Goal: Find specific page/section: Find specific page/section

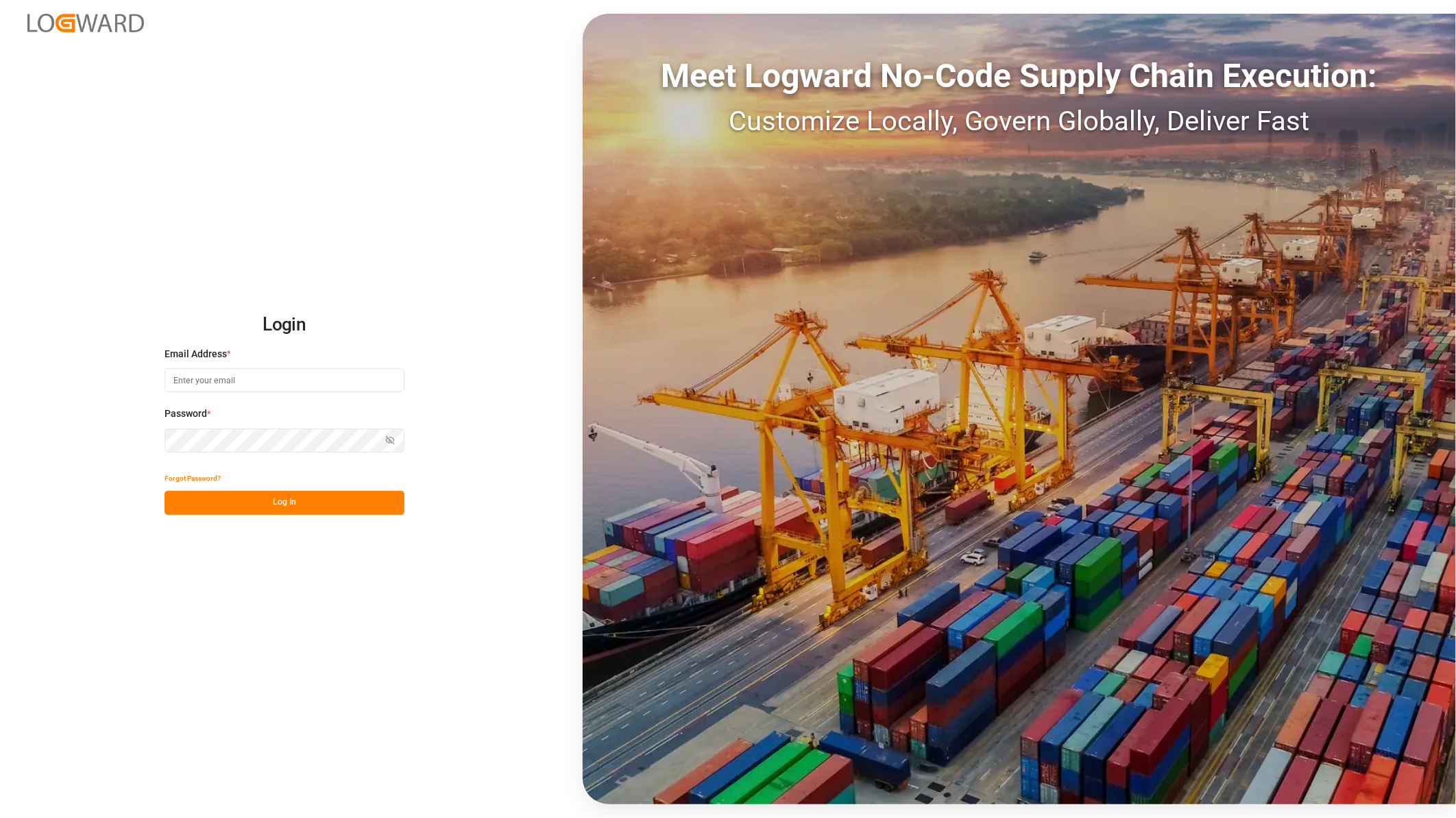
type input "[PERSON_NAME][EMAIL_ADDRESS][PERSON_NAME][DOMAIN_NAME]"
click at [284, 498] on button "Log In" at bounding box center [284, 503] width 240 height 24
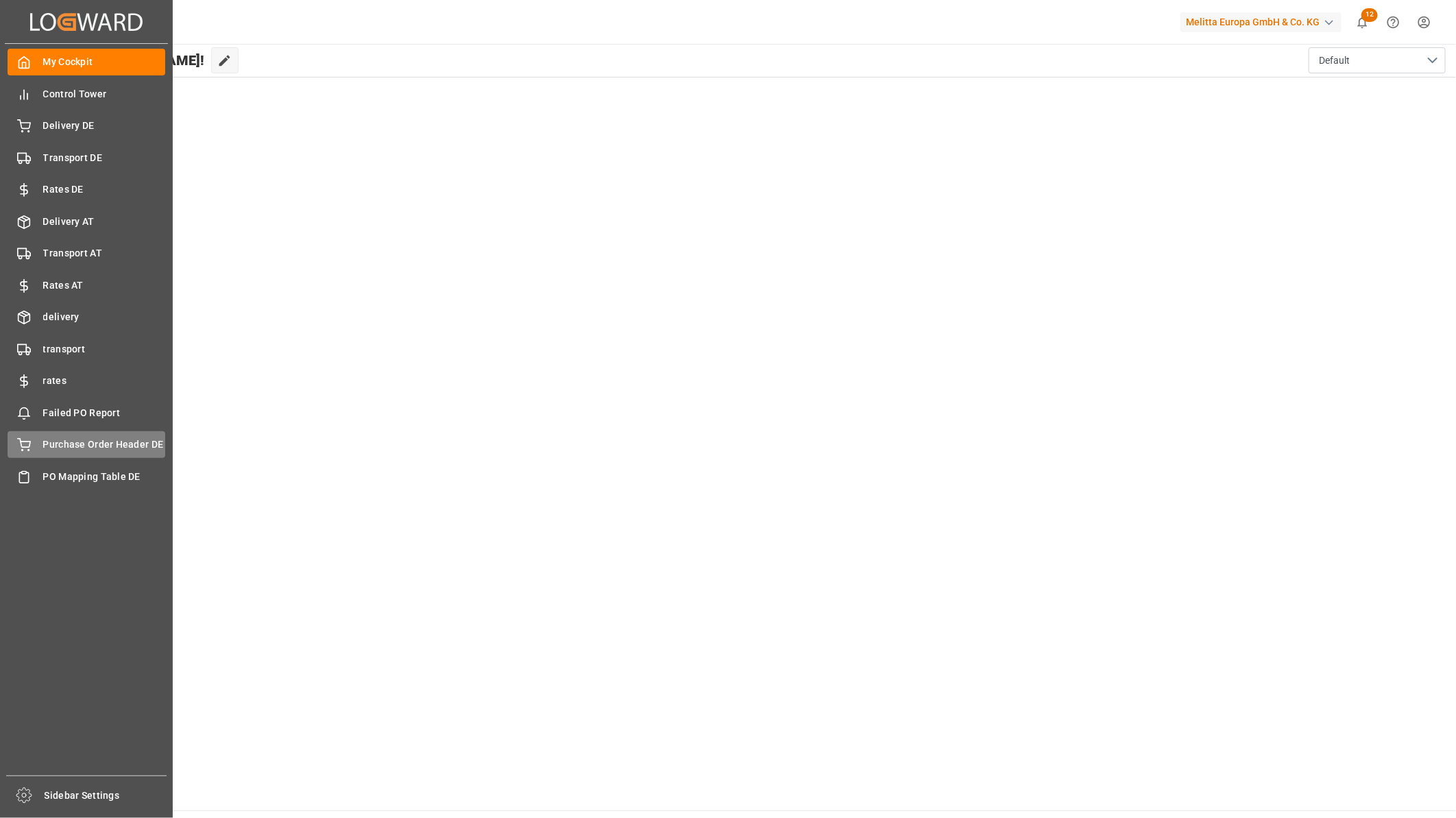
click at [70, 437] on span "Purchase Order Header DE" at bounding box center [104, 444] width 123 height 14
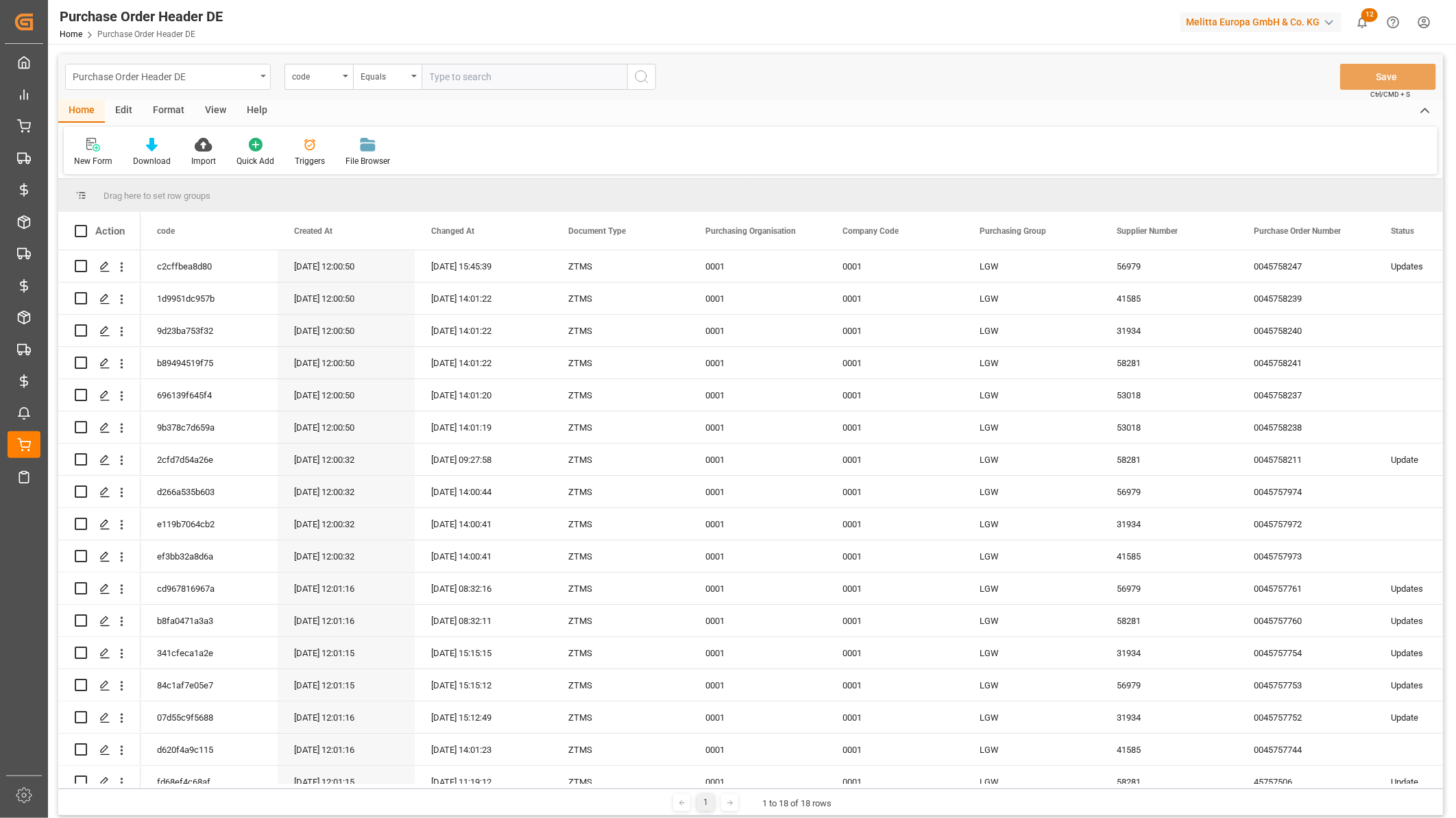
click at [192, 79] on div "Purchase Order Header DE" at bounding box center [164, 76] width 183 height 17
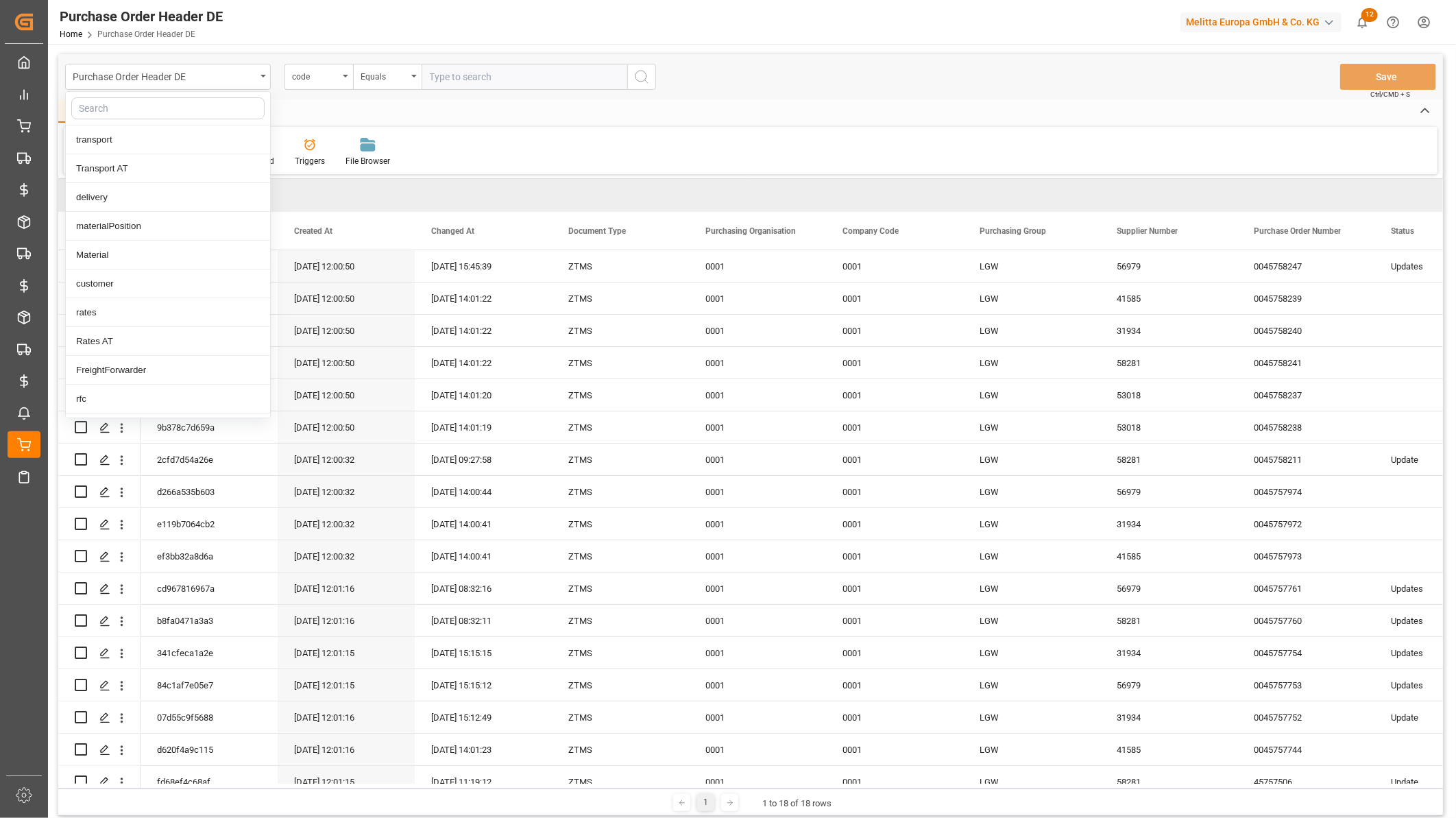
click at [182, 104] on input "text" at bounding box center [167, 108] width 193 height 22
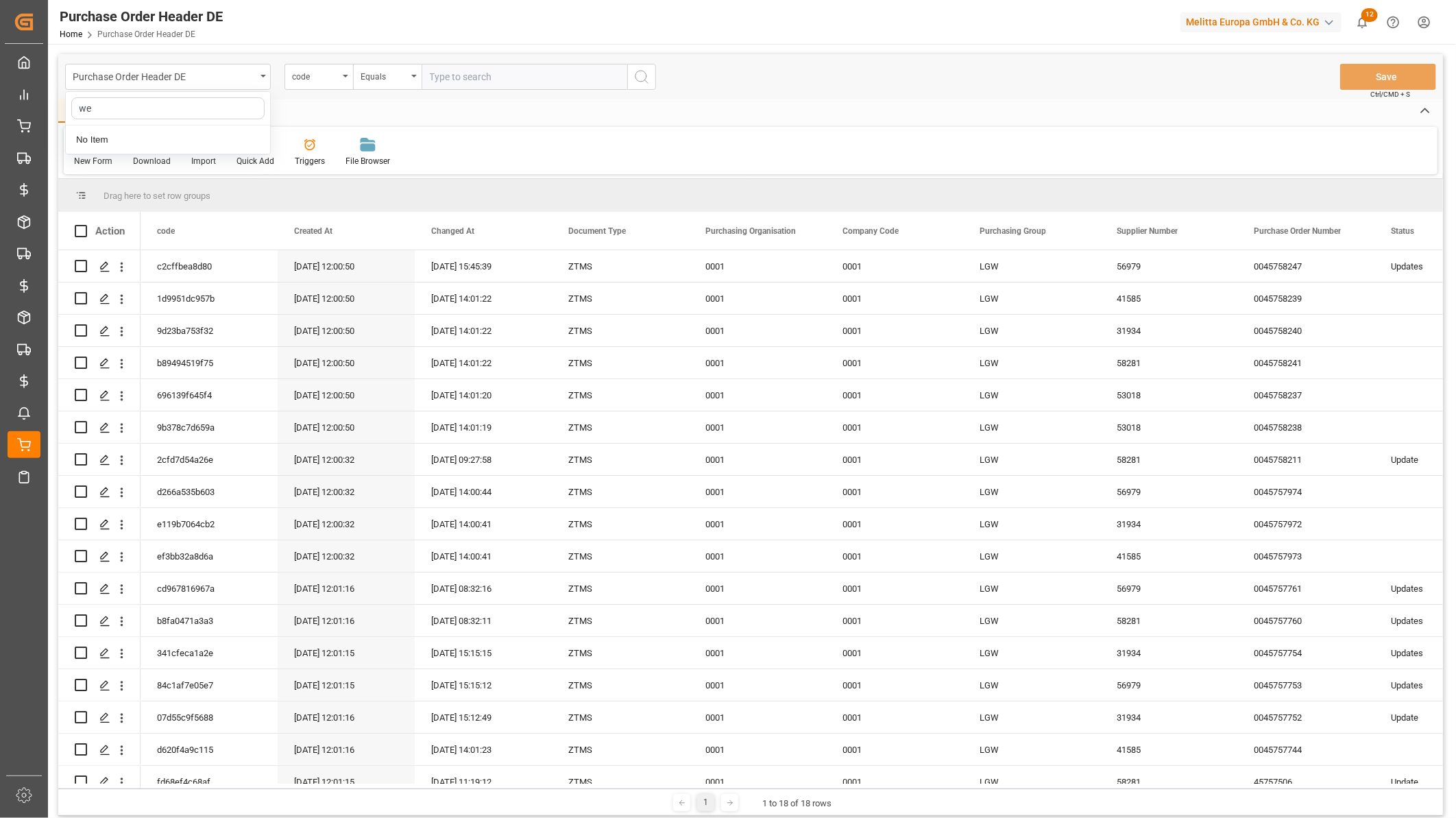
type input "w"
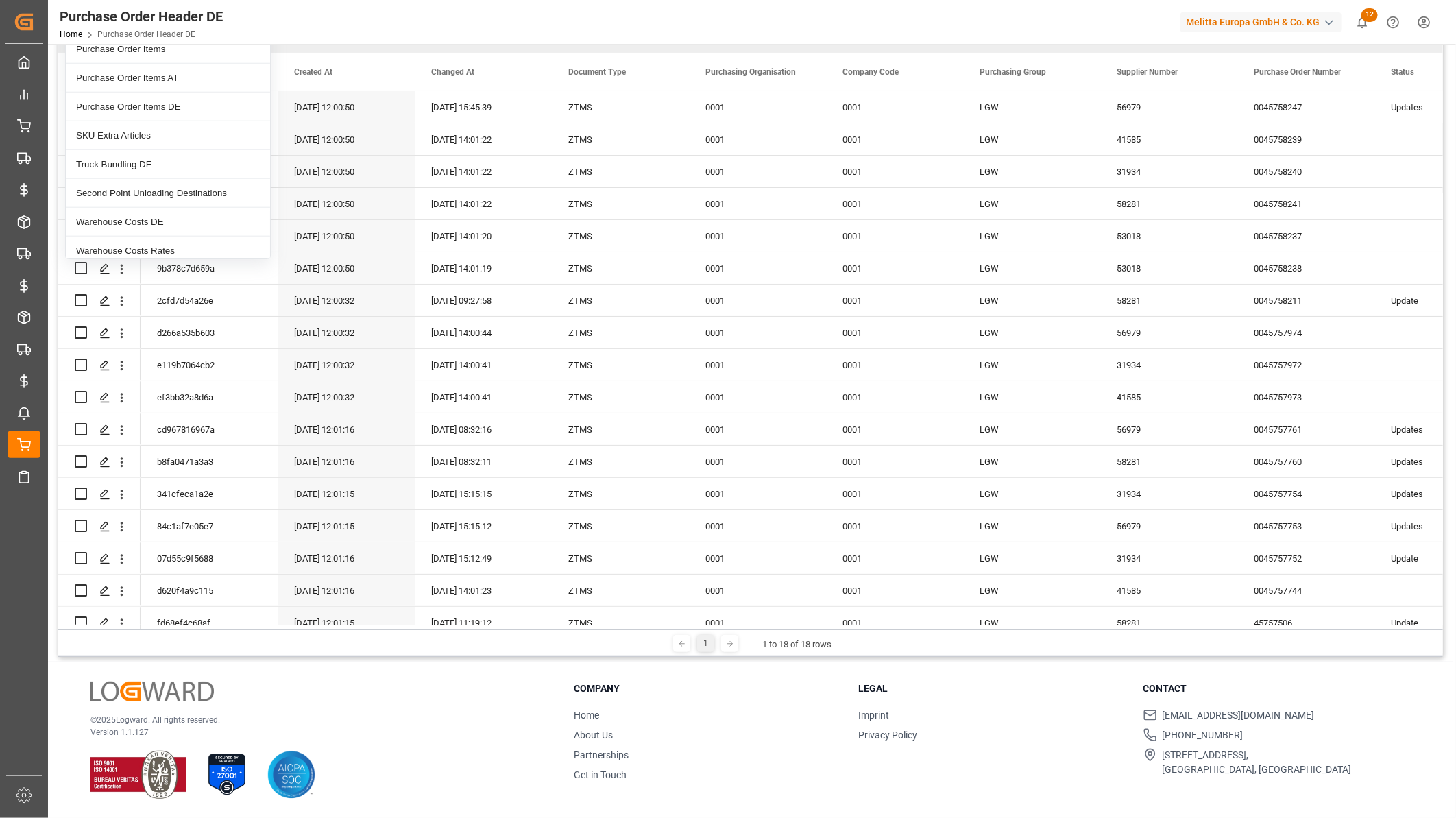
scroll to position [690, 0]
click at [135, 215] on div "SKU Extra Articles" at bounding box center [168, 212] width 204 height 29
